Goal: Task Accomplishment & Management: Complete application form

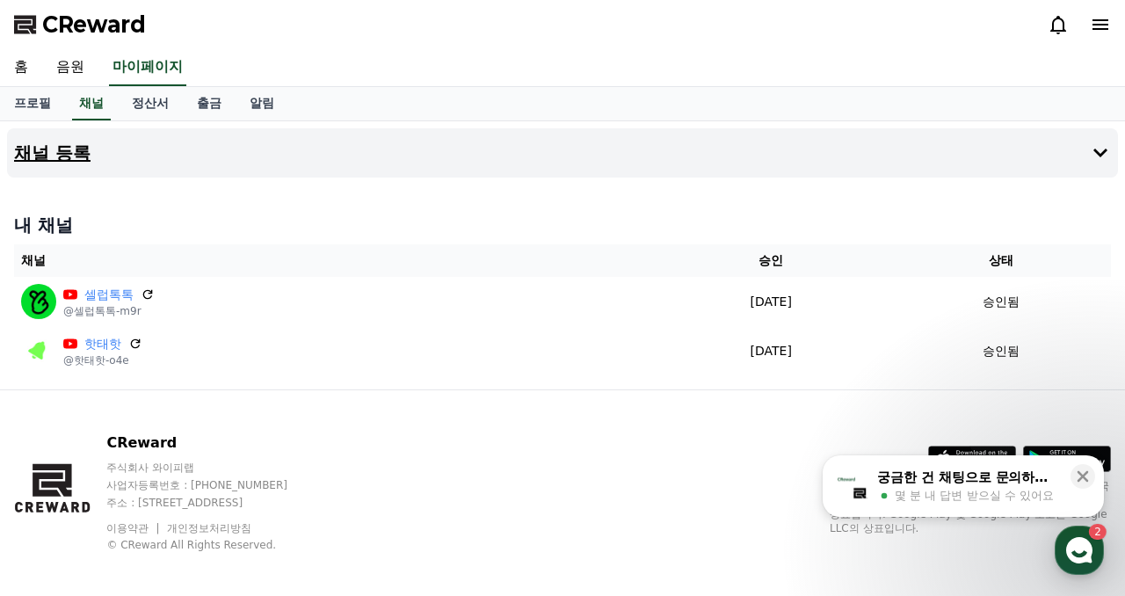
click at [55, 158] on h4 "채널 등록" at bounding box center [52, 152] width 76 height 19
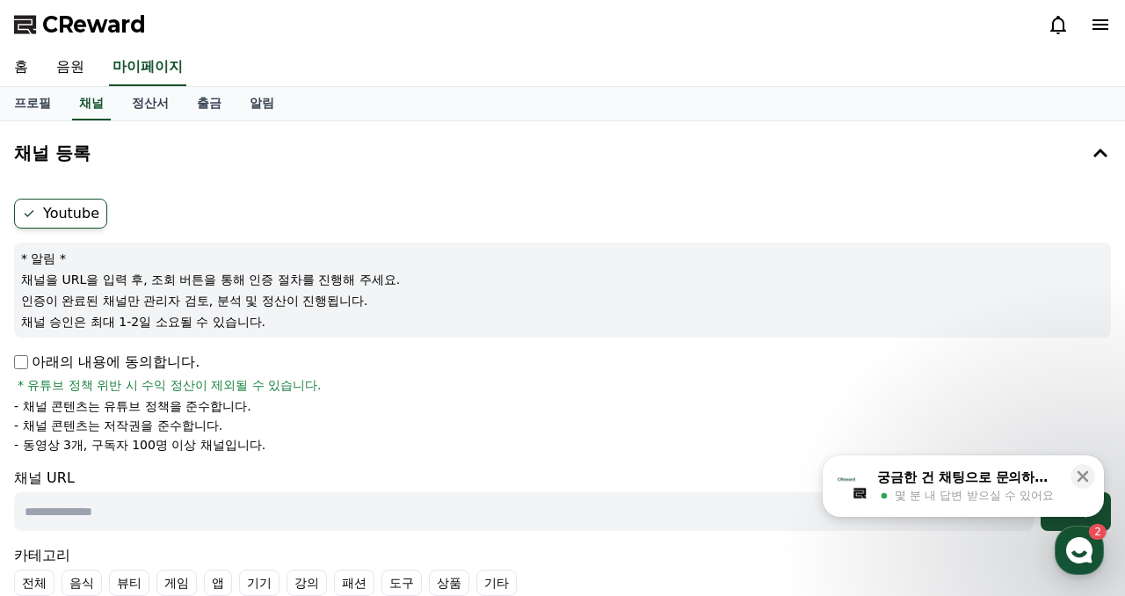
click at [29, 369] on p "아래의 내용에 동의합니다." at bounding box center [107, 362] width 186 height 21
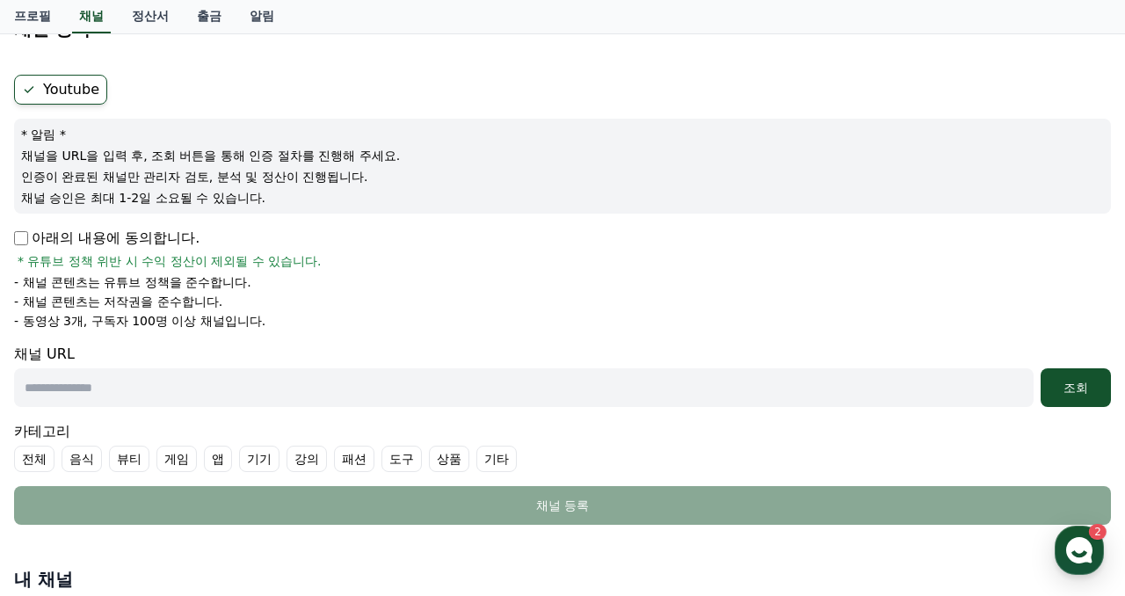
click at [126, 391] on input "text" at bounding box center [524, 387] width 1020 height 39
paste input "**********"
type input "**********"
click at [1081, 379] on div "조회" at bounding box center [1076, 388] width 56 height 18
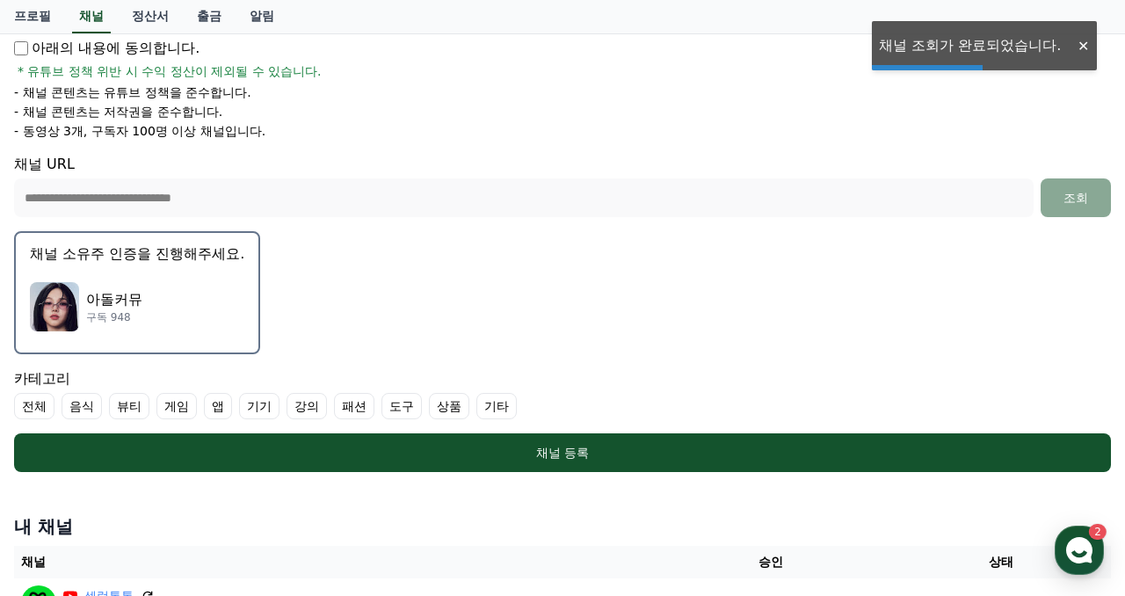
scroll to position [344, 0]
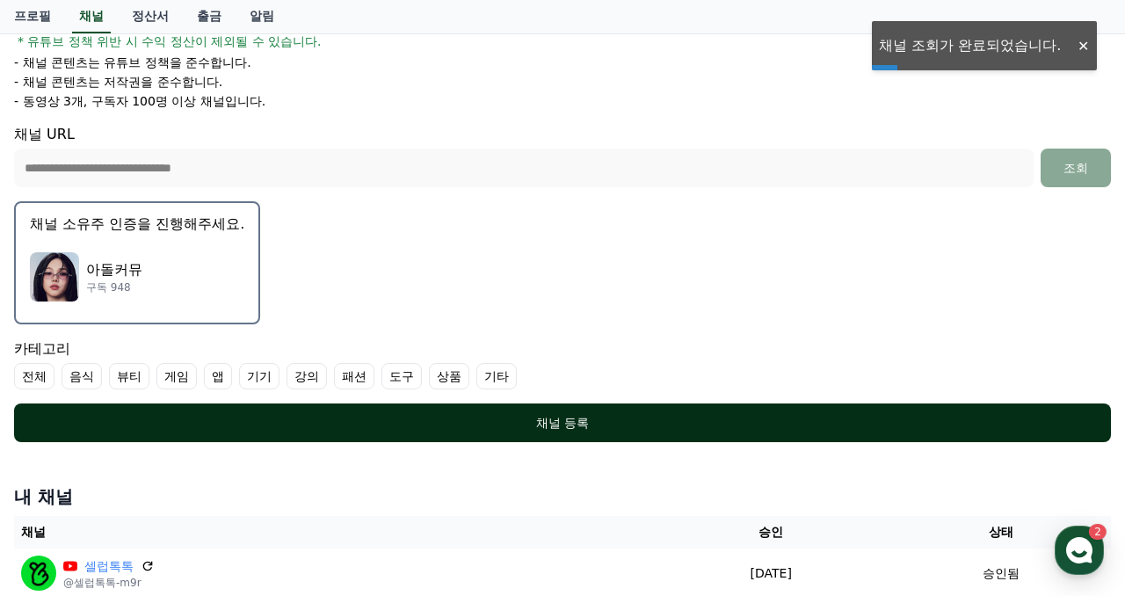
click at [516, 422] on div "채널 등록" at bounding box center [562, 423] width 1027 height 18
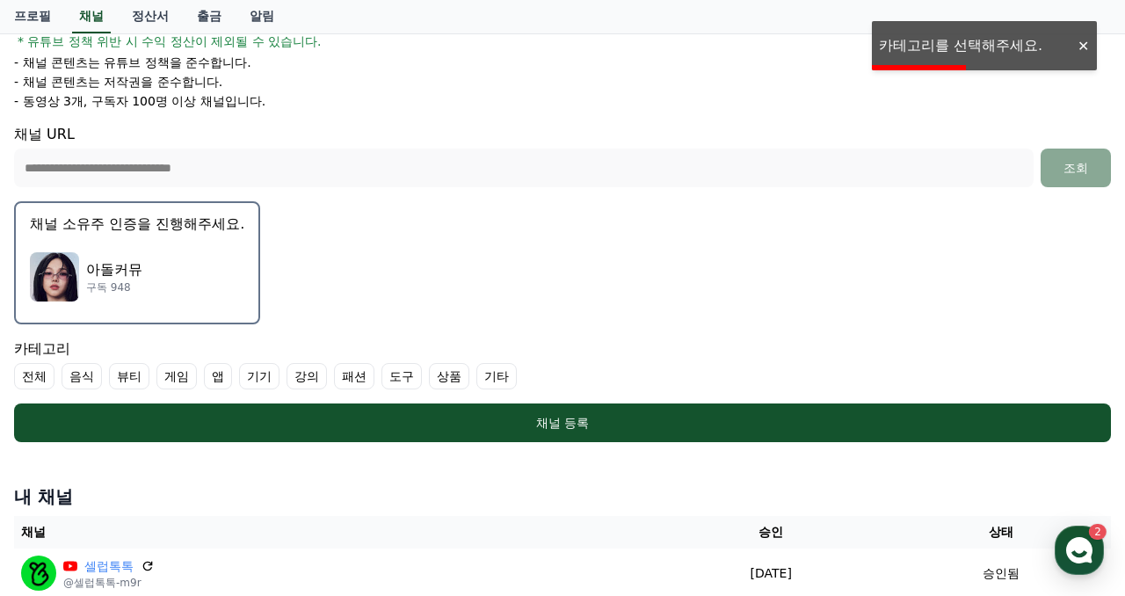
click at [477, 373] on label "기타" at bounding box center [497, 376] width 40 height 26
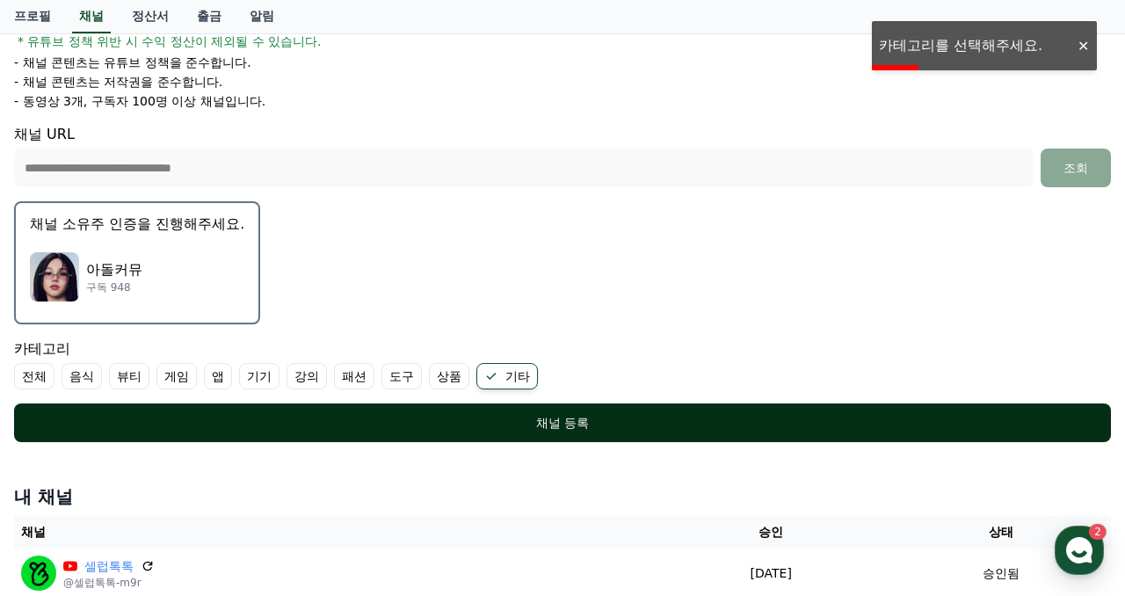
click at [456, 415] on div "채널 등록" at bounding box center [562, 423] width 1027 height 18
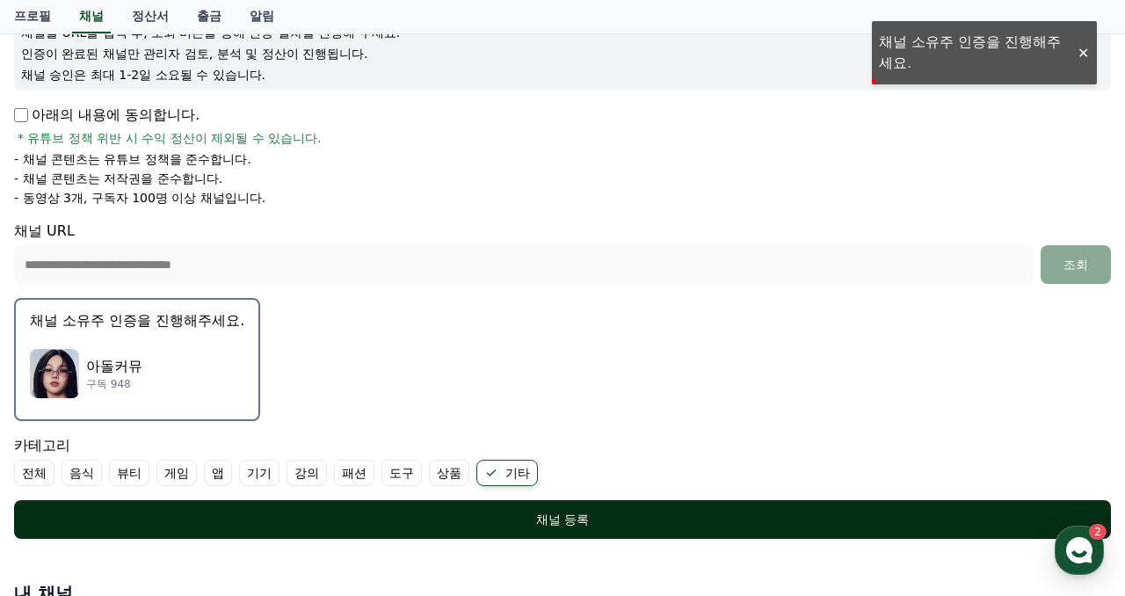
scroll to position [244, 0]
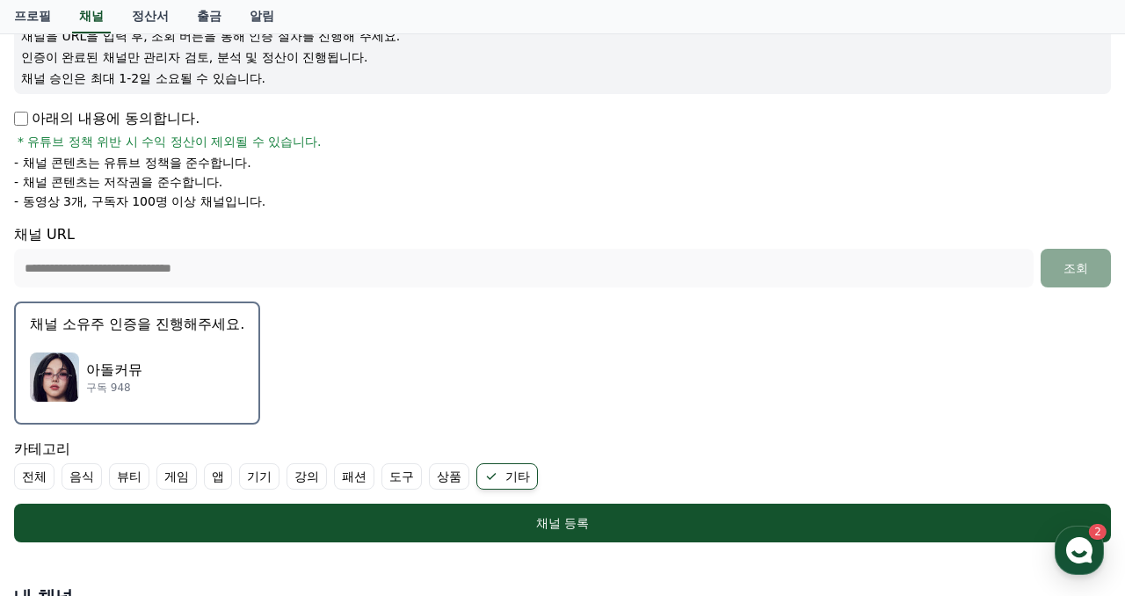
click at [118, 377] on p "아돌커뮤" at bounding box center [114, 370] width 56 height 21
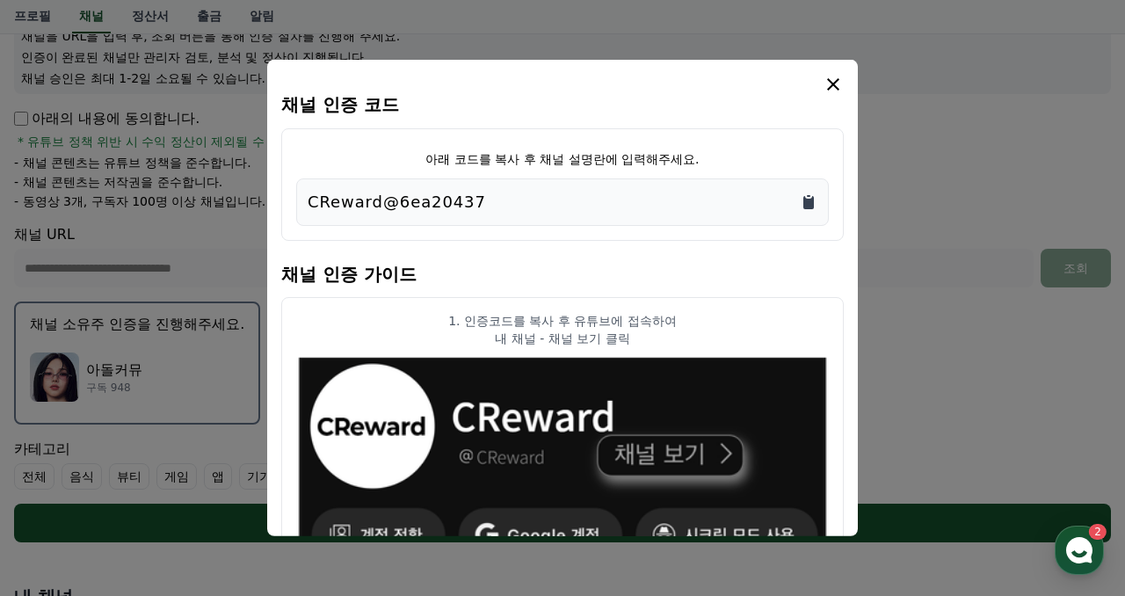
click at [815, 207] on icon "Copy to clipboard" at bounding box center [809, 202] width 18 height 18
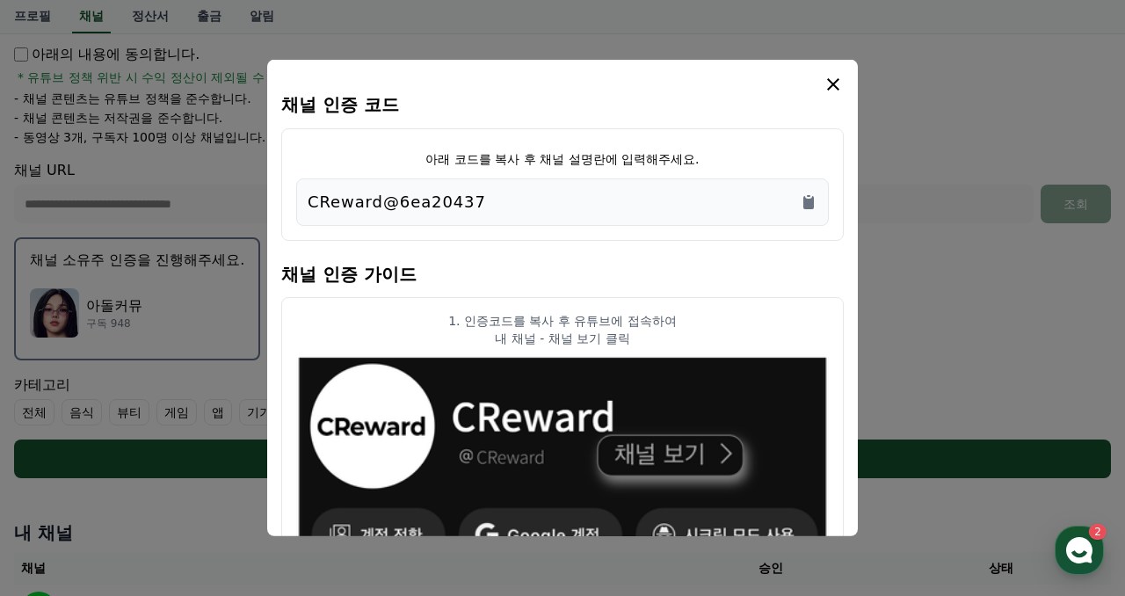
scroll to position [306, 0]
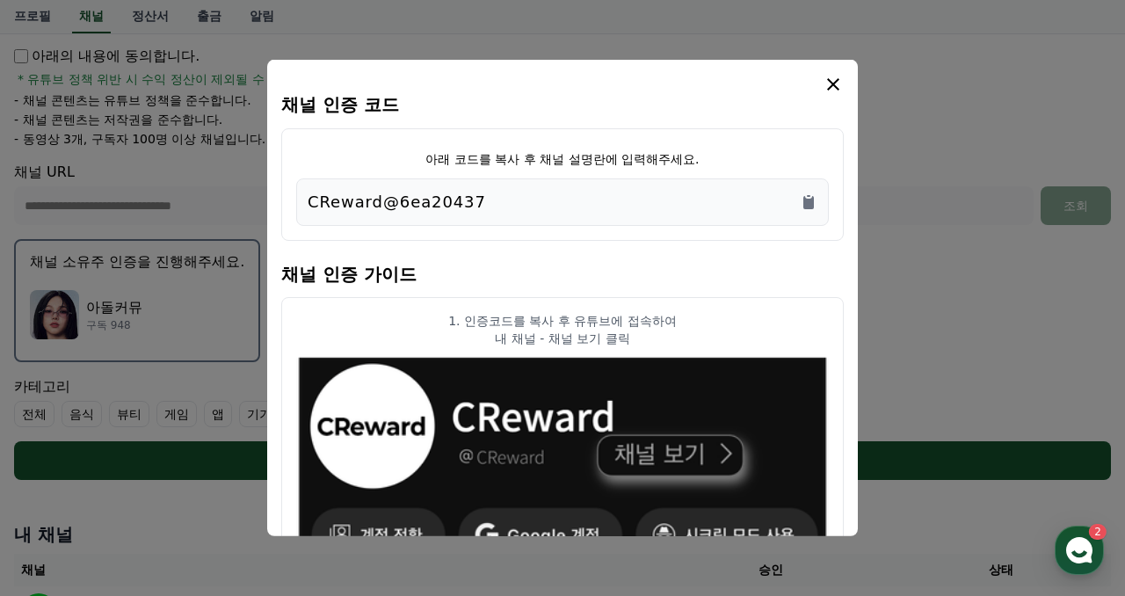
click at [836, 83] on icon "modal" at bounding box center [833, 84] width 21 height 21
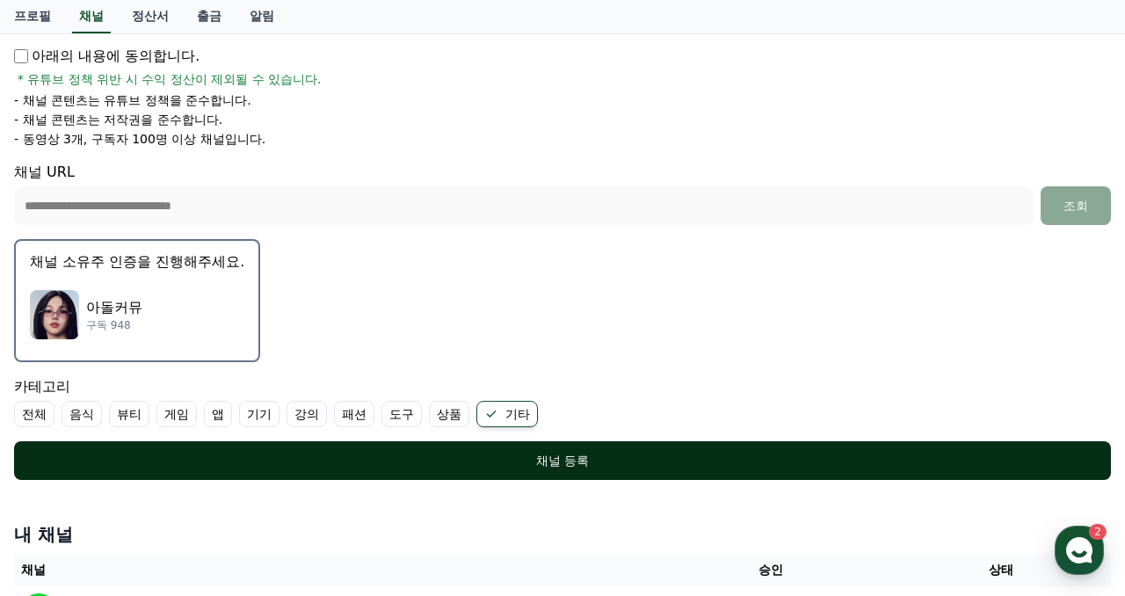
click at [583, 466] on div "채널 등록" at bounding box center [562, 461] width 1027 height 18
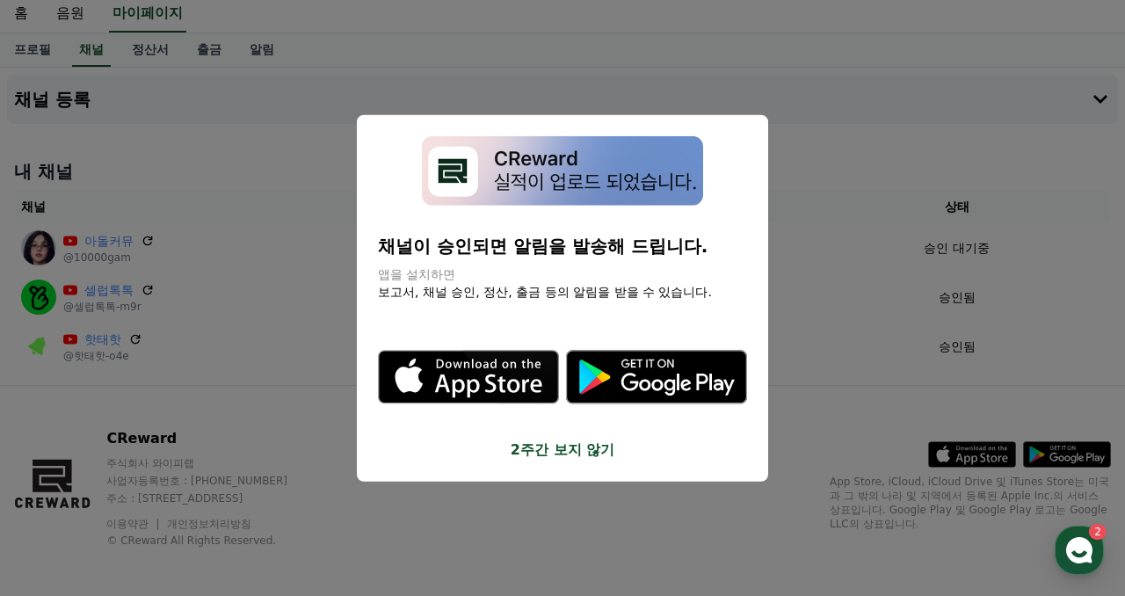
click at [727, 84] on button "close modal" at bounding box center [562, 298] width 1125 height 596
